Goal: Task Accomplishment & Management: Use online tool/utility

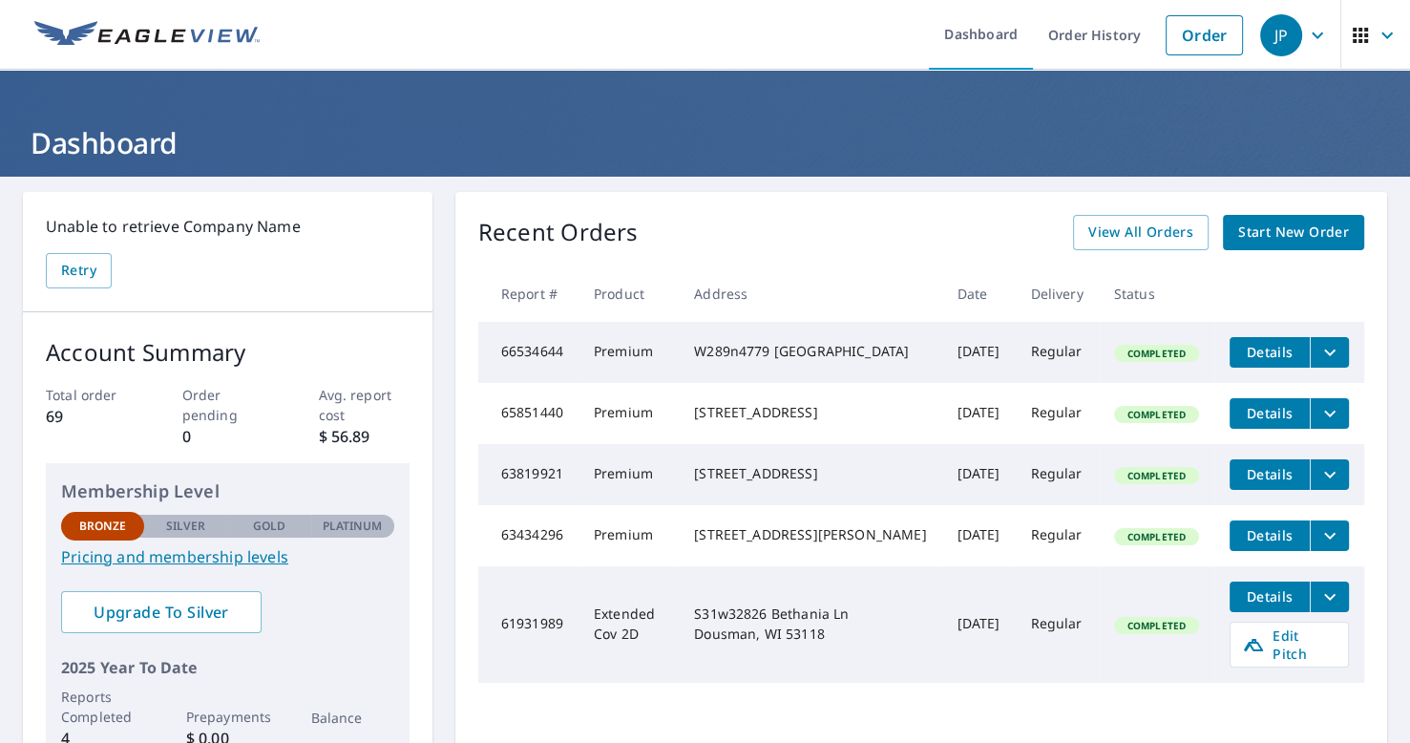
click at [1288, 351] on button "Details" at bounding box center [1269, 352] width 80 height 31
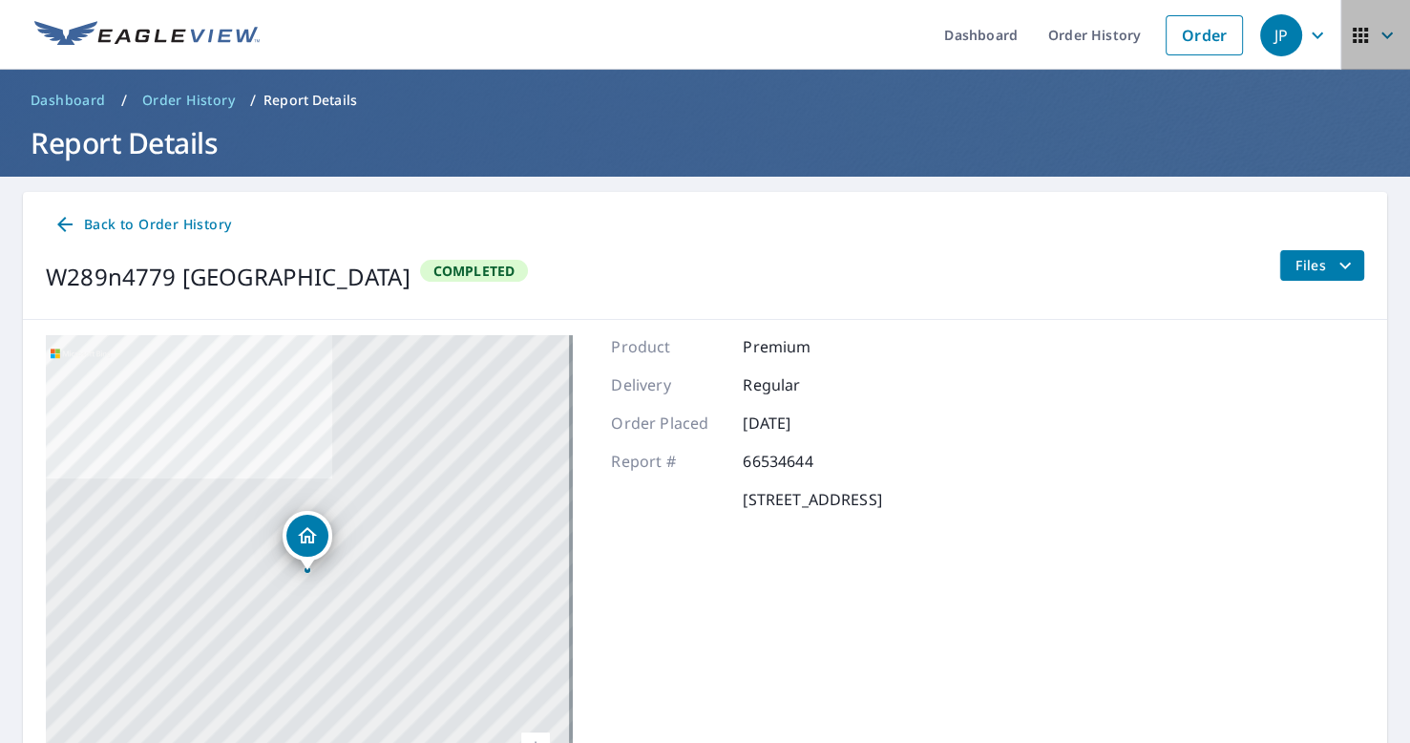
click at [1352, 31] on icon "button" at bounding box center [1360, 35] width 23 height 23
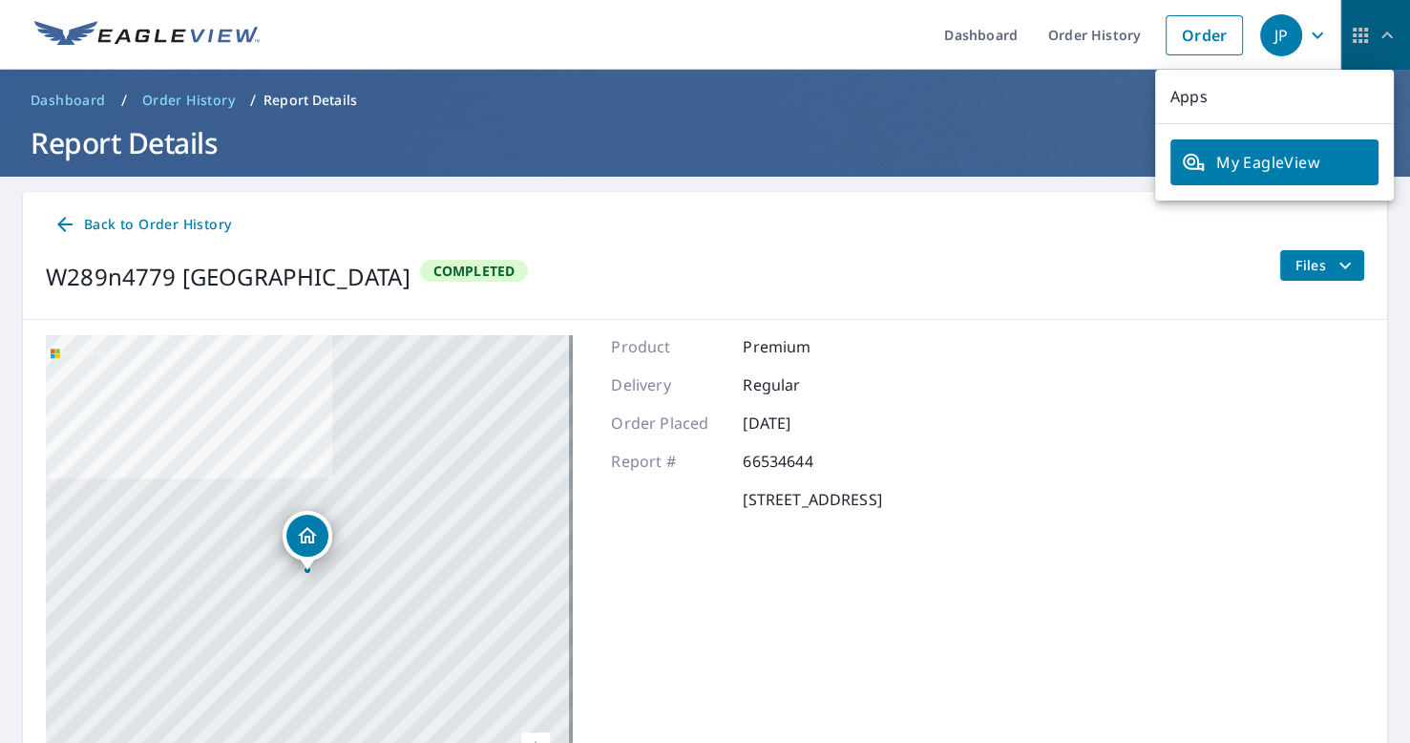
click at [1352, 31] on icon "button" at bounding box center [1360, 35] width 23 height 23
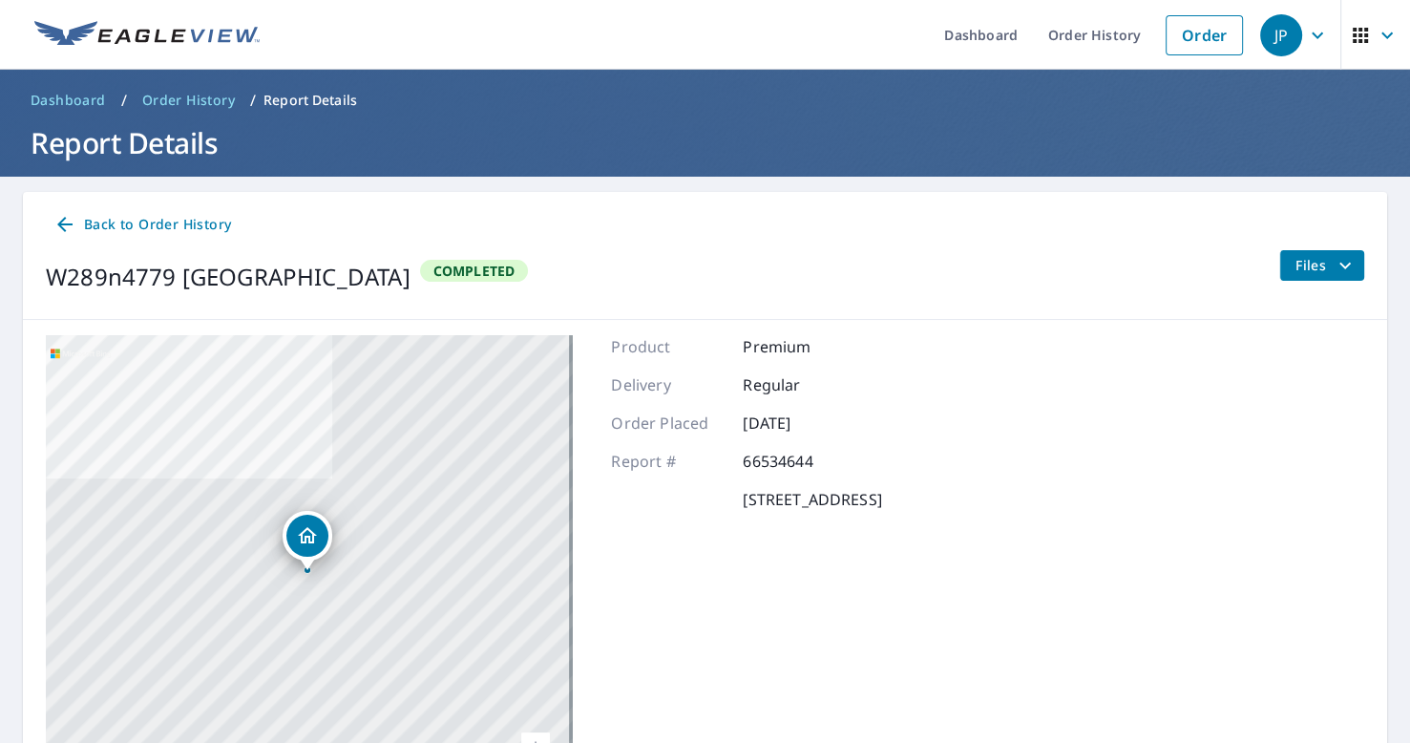
click at [1272, 28] on div "JP" at bounding box center [1281, 35] width 42 height 42
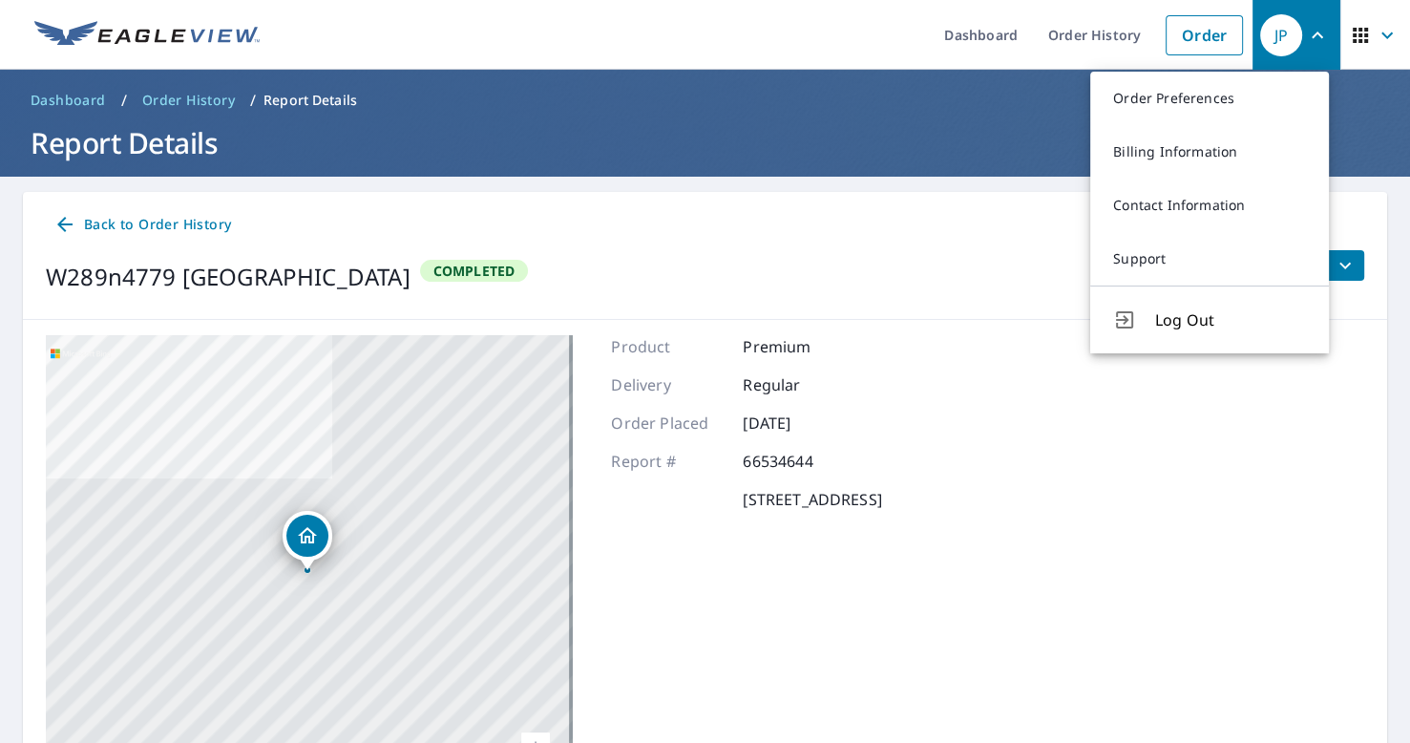
click at [1272, 28] on div "JP" at bounding box center [1281, 35] width 42 height 42
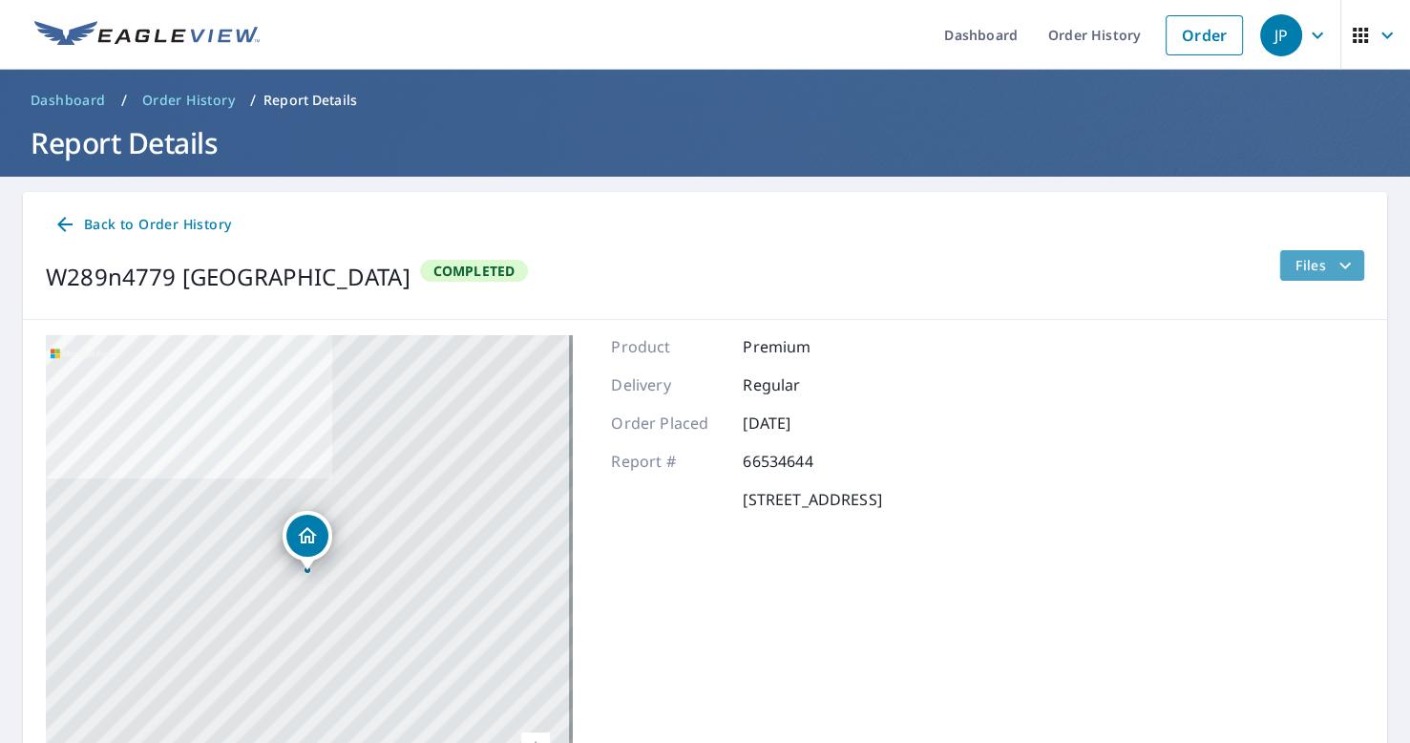
click at [1321, 267] on span "Files" at bounding box center [1325, 265] width 61 height 23
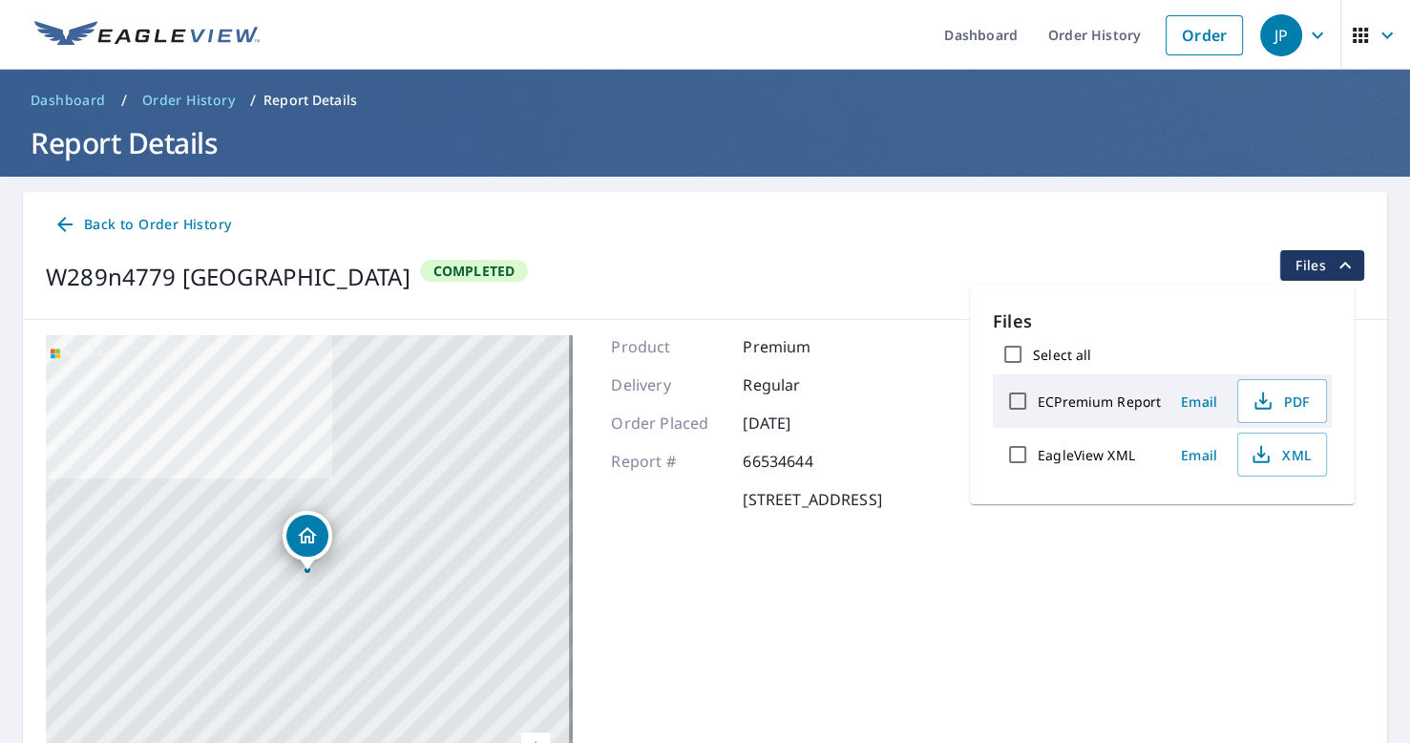
click at [1098, 263] on div "W289n4779 Wild Rose Ct Hartland, WI 53029 Completed Files" at bounding box center [705, 276] width 1318 height 53
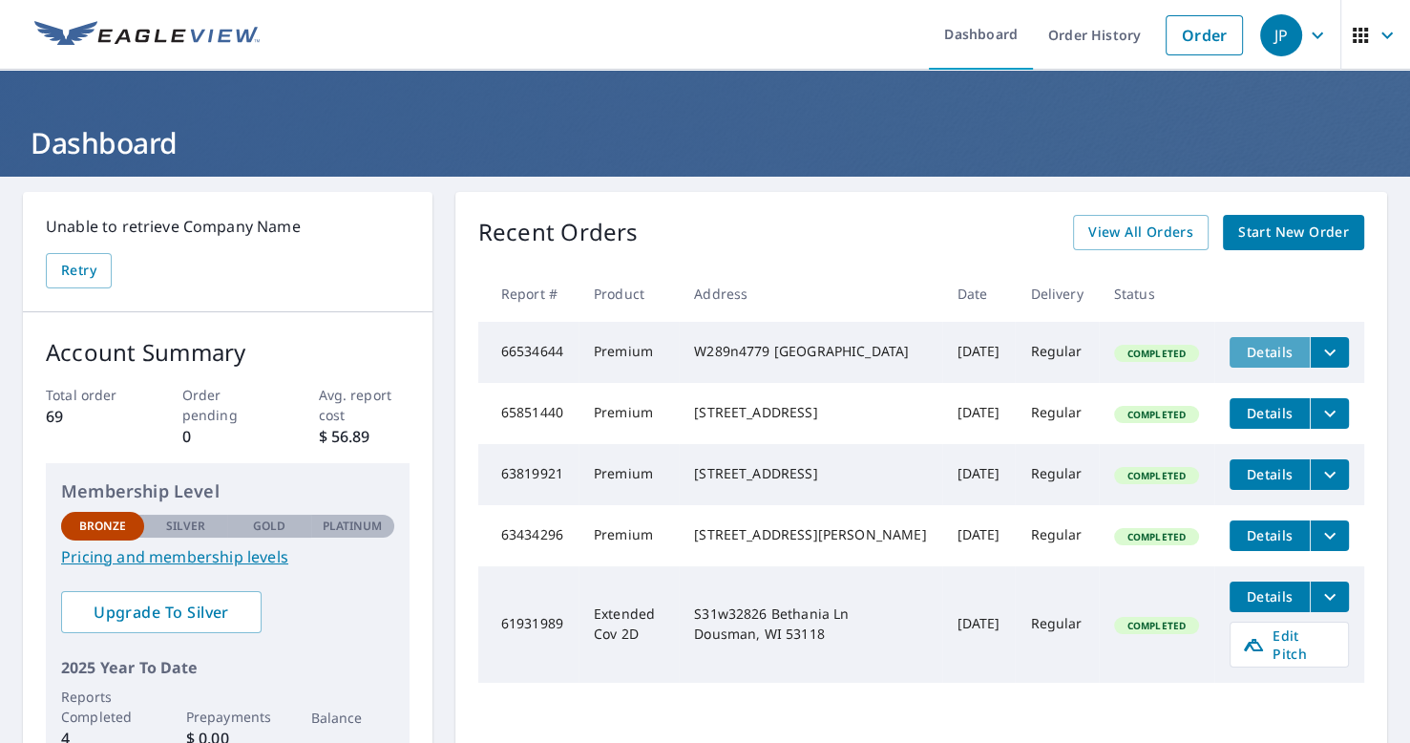
click at [1248, 346] on span "Details" at bounding box center [1269, 352] width 57 height 18
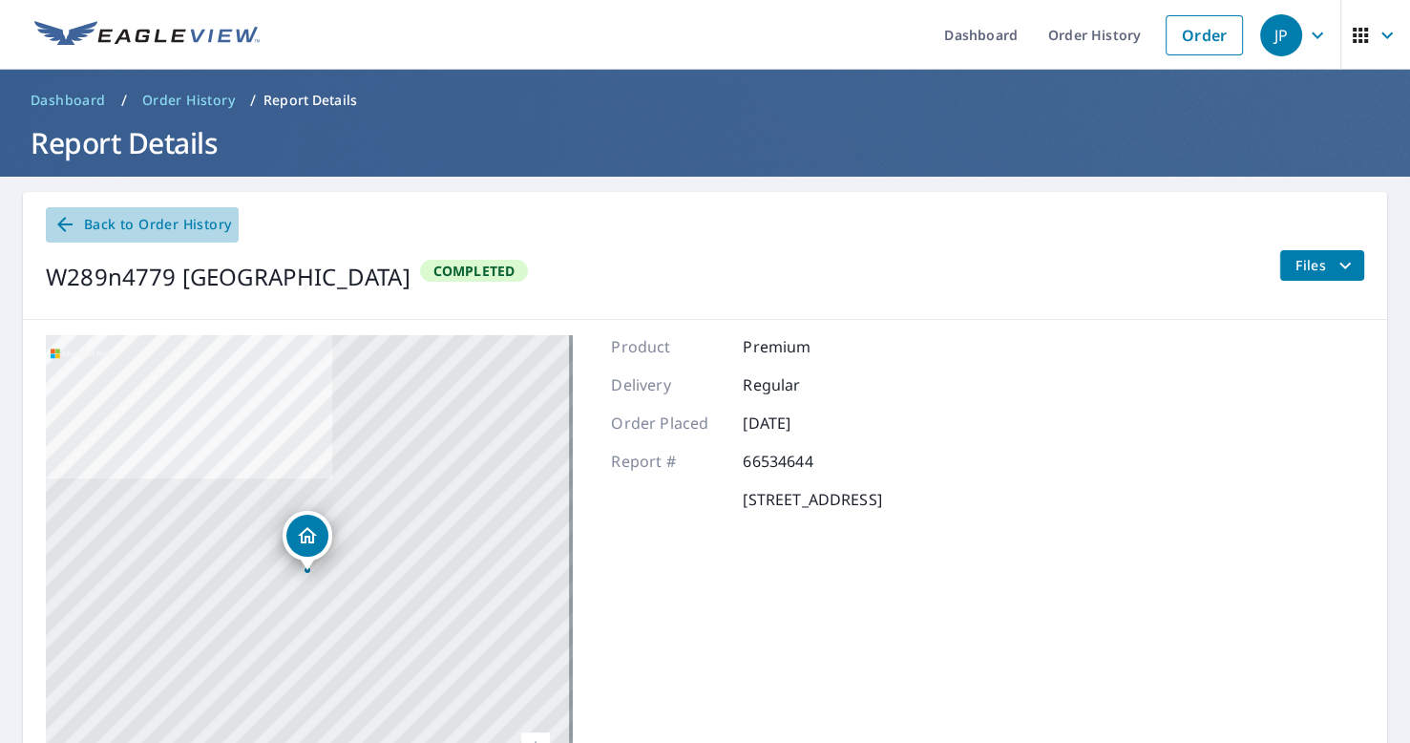
click at [154, 219] on span "Back to Order History" at bounding box center [142, 225] width 178 height 24
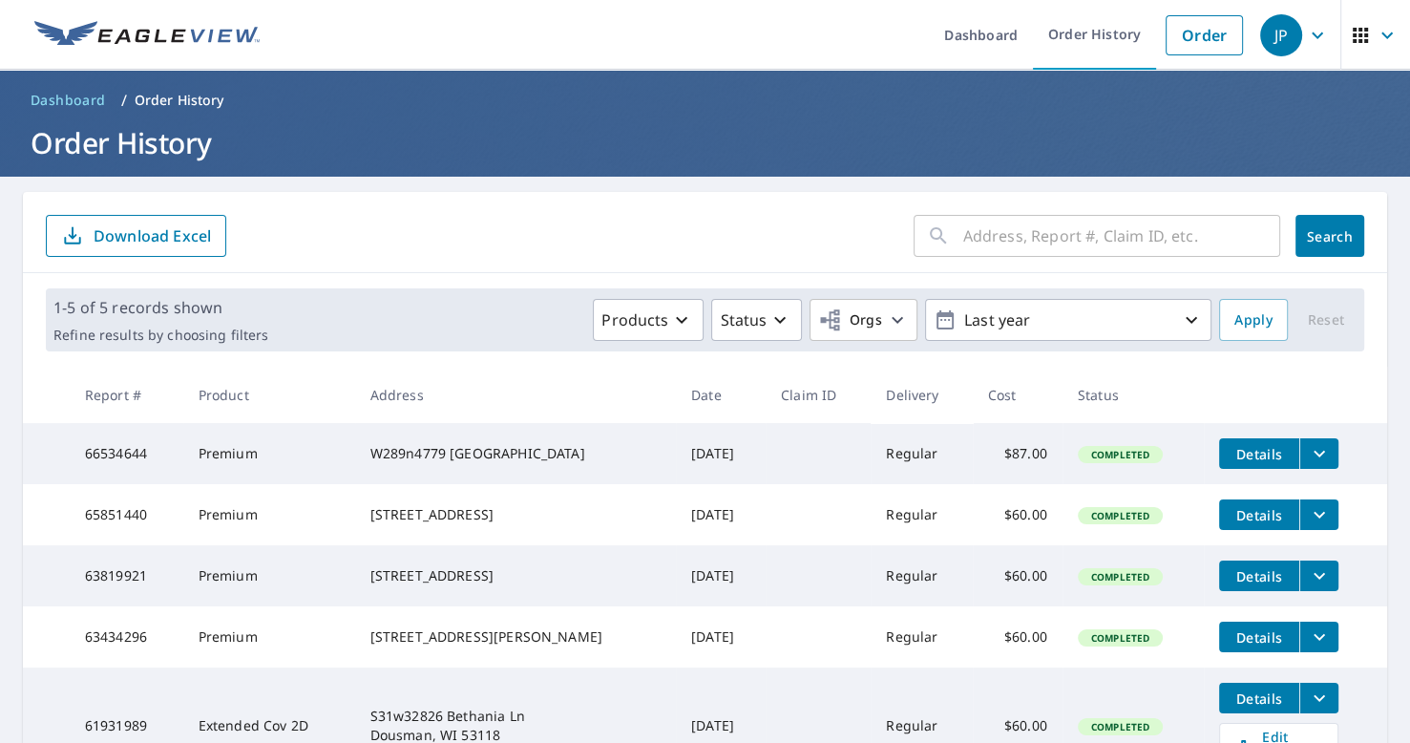
click at [1316, 452] on button "filesDropdownBtn-66534644" at bounding box center [1318, 453] width 39 height 31
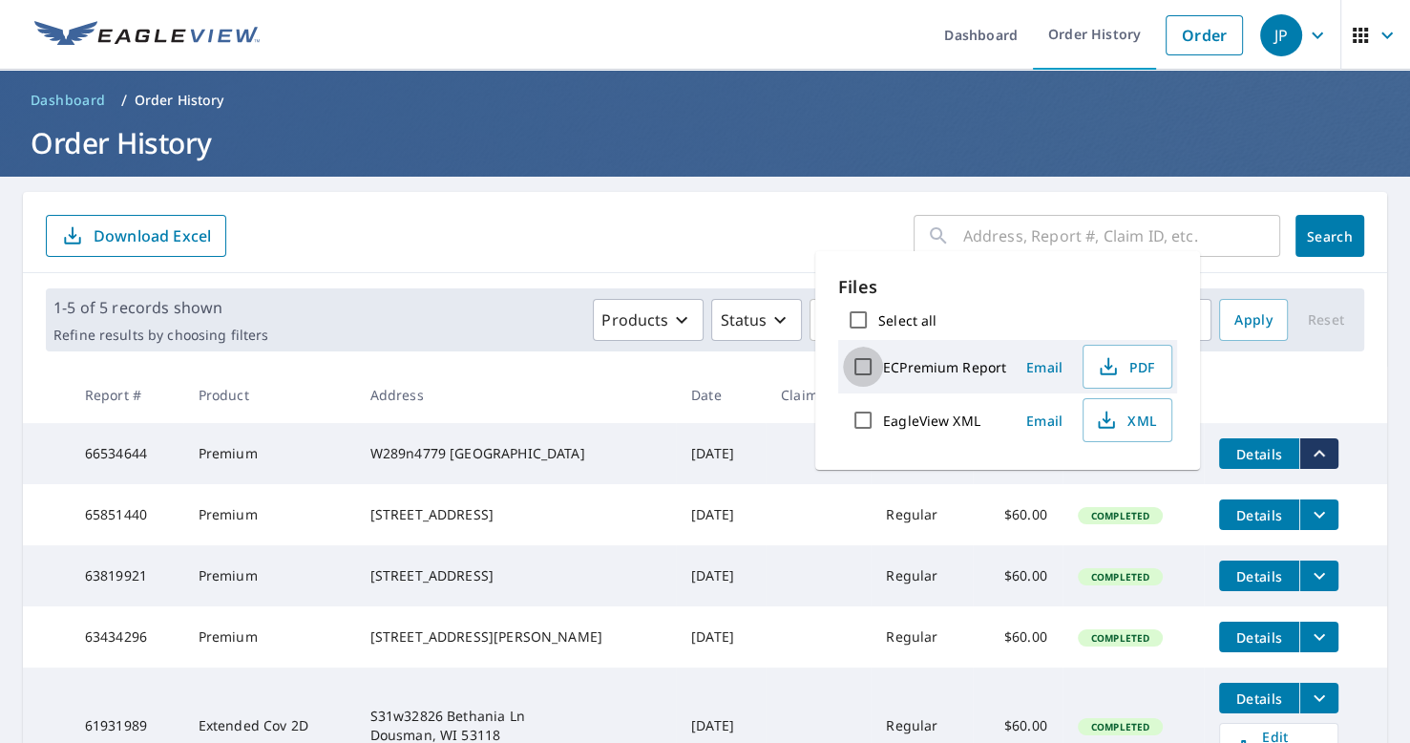
click at [860, 365] on input "ECPremium Report" at bounding box center [863, 366] width 40 height 40
checkbox input "true"
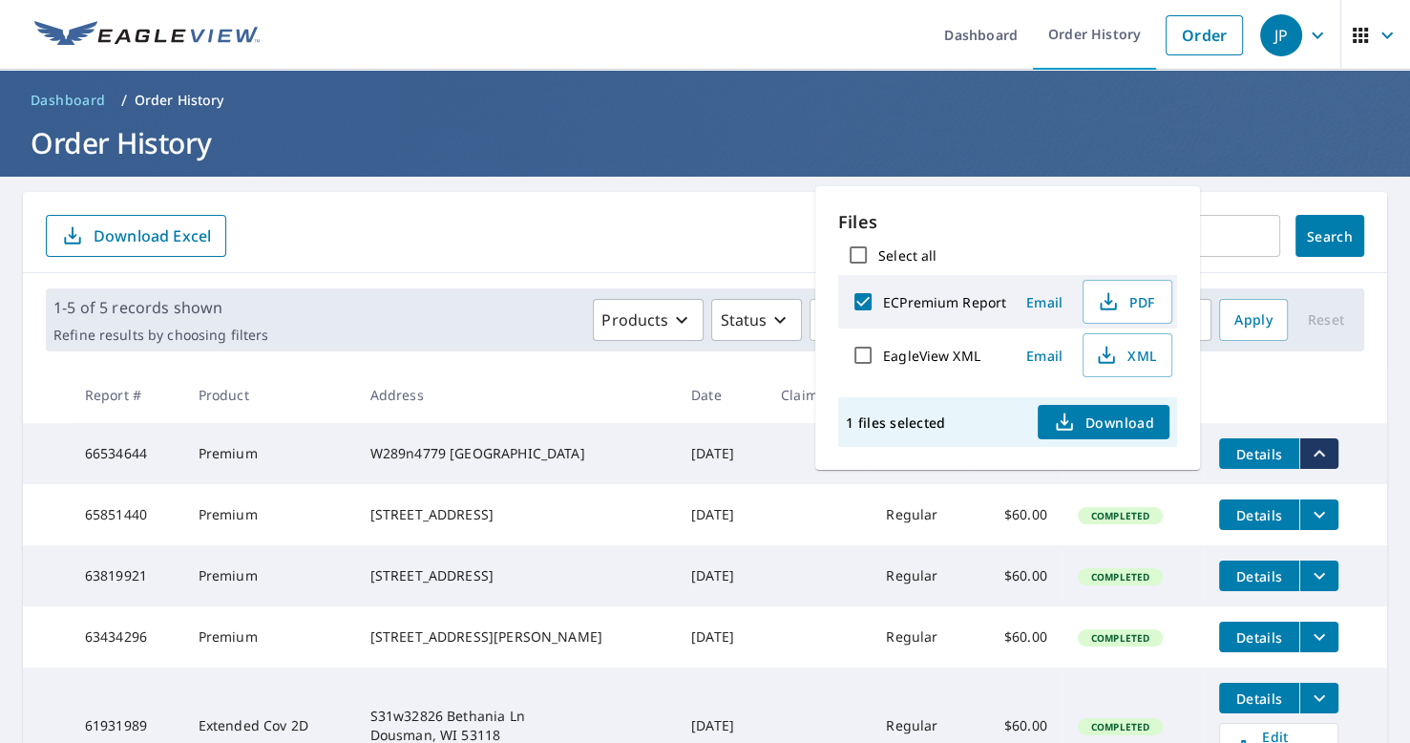
click at [1044, 298] on span "Email" at bounding box center [1044, 302] width 46 height 18
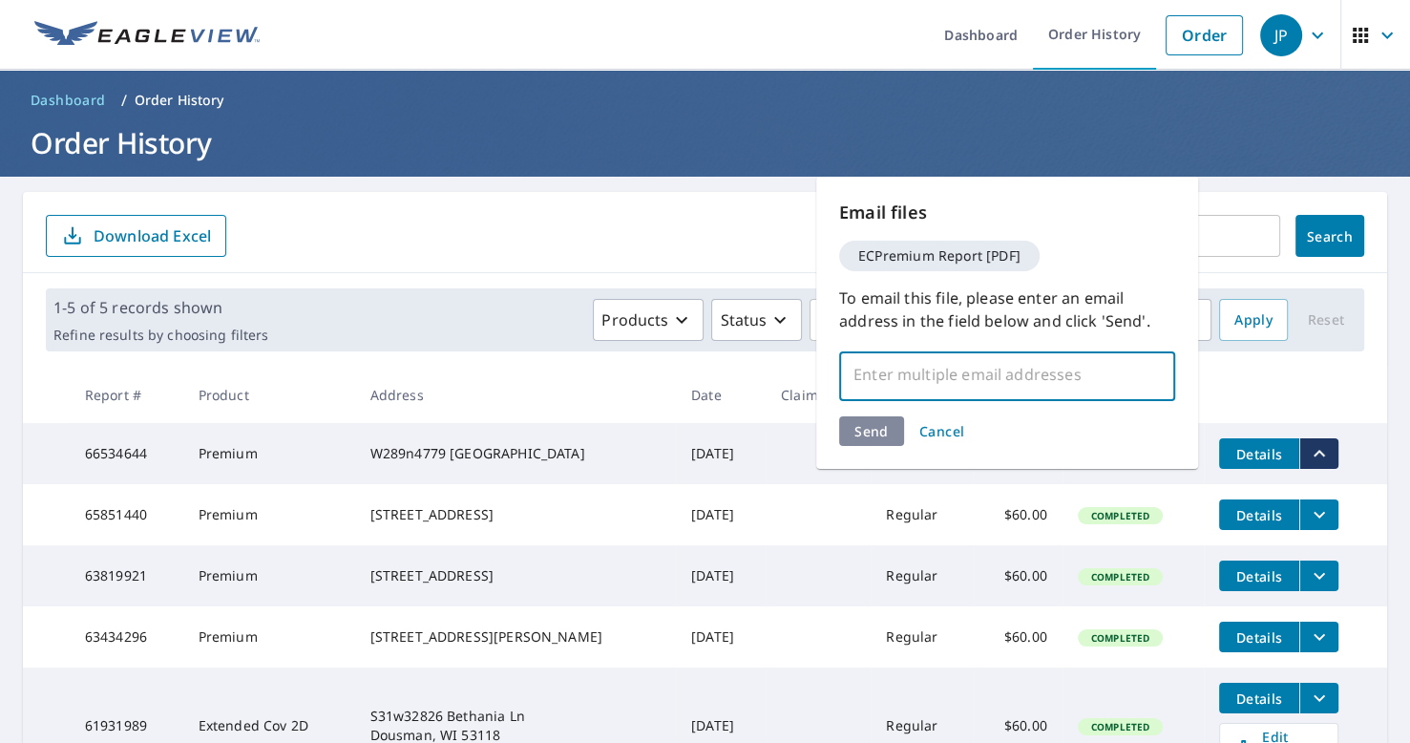
click at [874, 377] on input "text" at bounding box center [993, 374] width 290 height 36
click at [1260, 412] on th at bounding box center [1295, 395] width 183 height 56
